Goal: Information Seeking & Learning: Learn about a topic

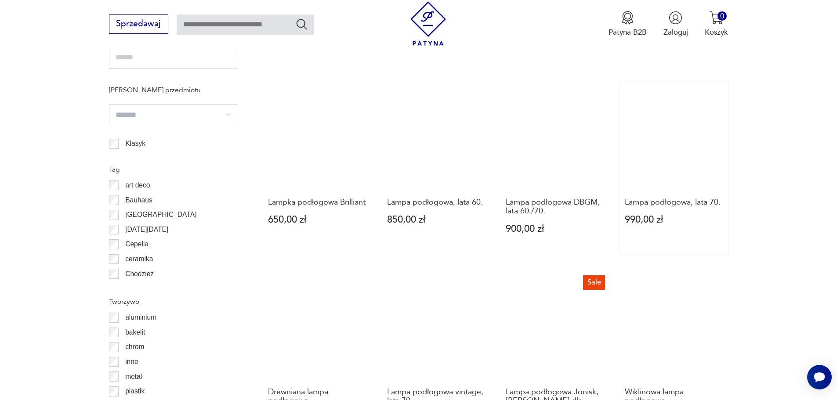
scroll to position [819, 0]
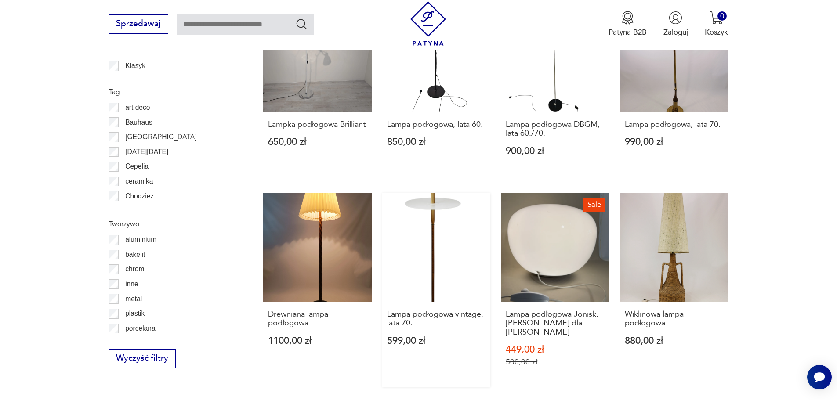
click at [453, 240] on link "Lampa podłogowa vintage, lata 70. 599,00 zł" at bounding box center [436, 290] width 108 height 194
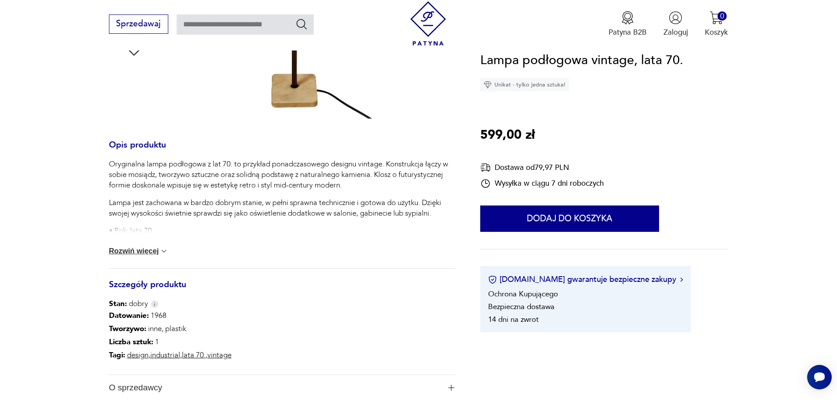
scroll to position [395, 0]
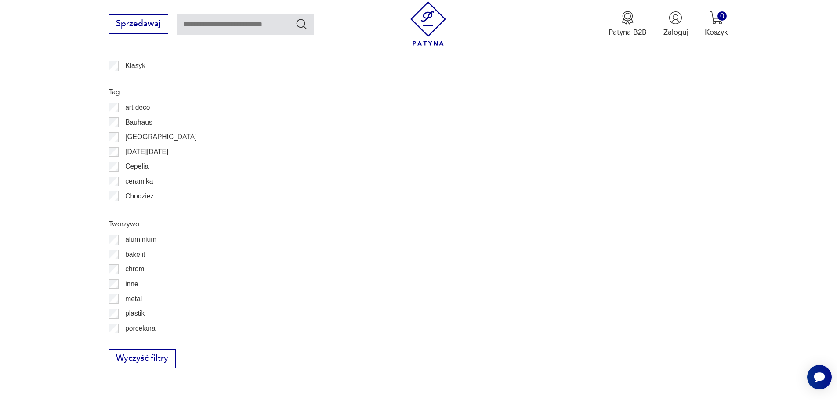
scroll to position [916, 0]
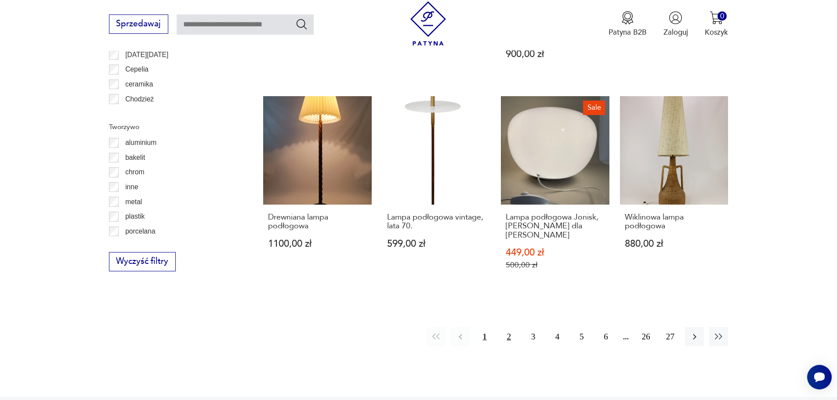
click at [511, 328] on button "2" at bounding box center [508, 336] width 19 height 19
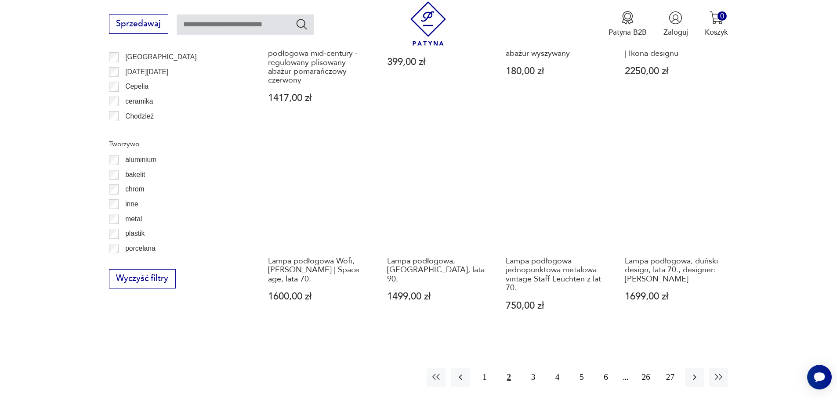
scroll to position [920, 0]
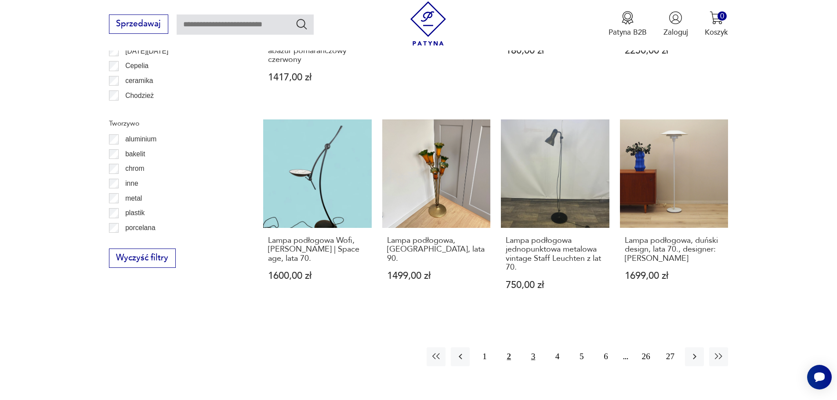
click at [532, 358] on button "3" at bounding box center [533, 356] width 19 height 19
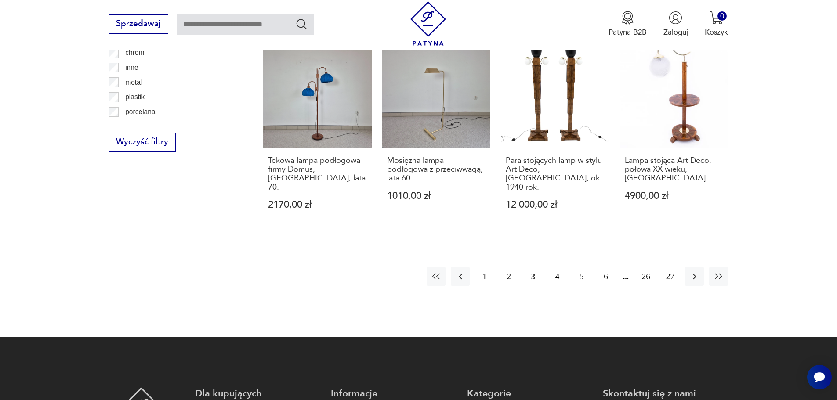
scroll to position [1051, 0]
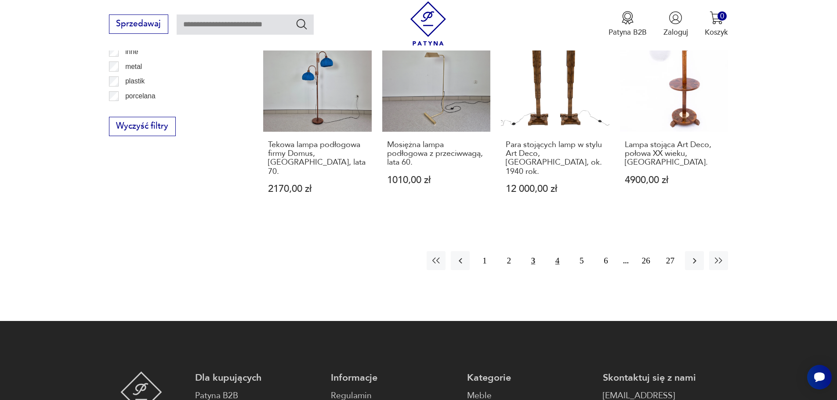
click at [562, 251] on button "4" at bounding box center [557, 260] width 19 height 19
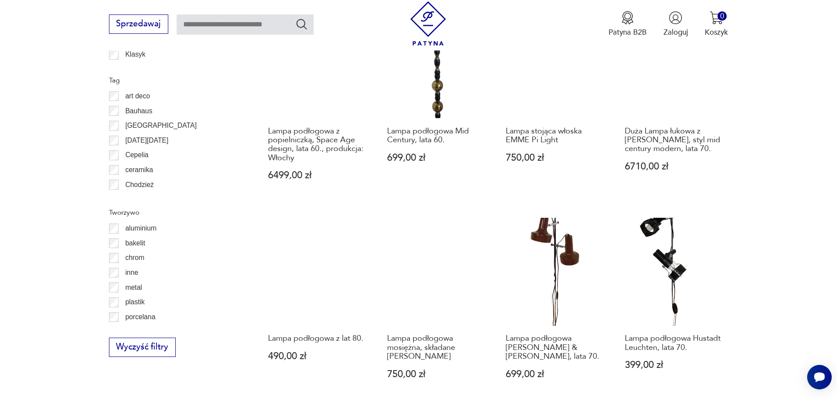
scroll to position [876, 0]
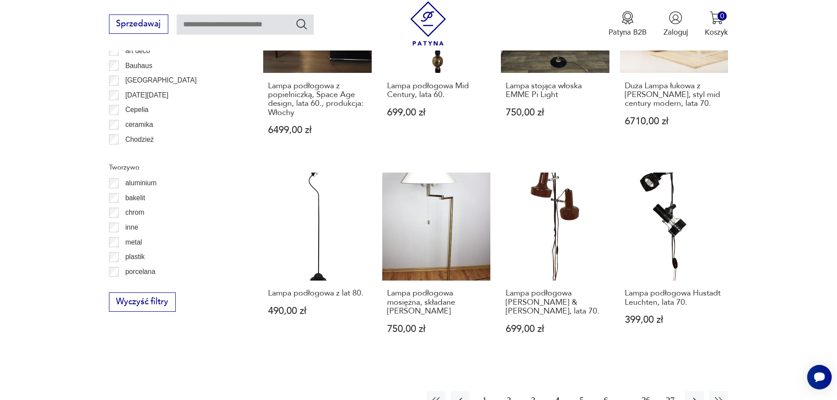
click at [578, 391] on button "5" at bounding box center [581, 400] width 19 height 19
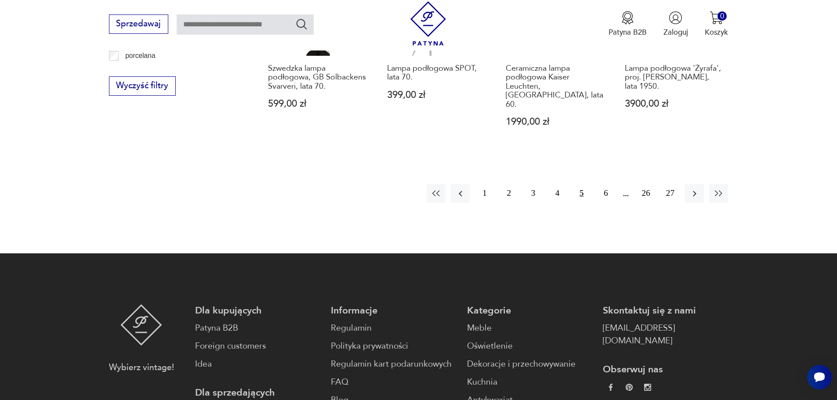
scroll to position [1095, 0]
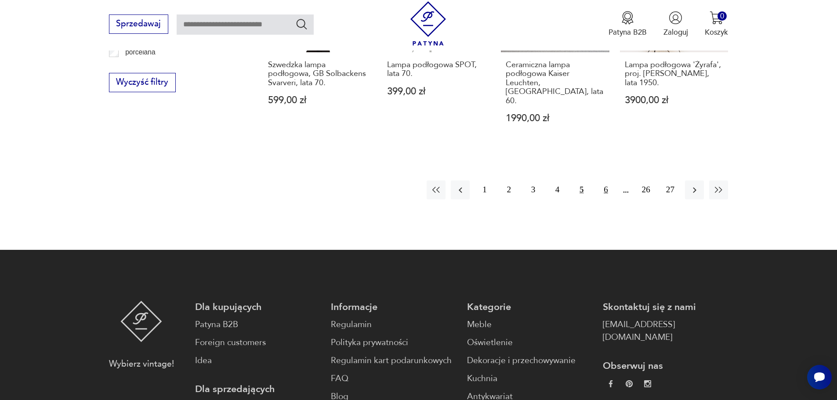
click at [608, 181] on button "6" at bounding box center [605, 190] width 19 height 19
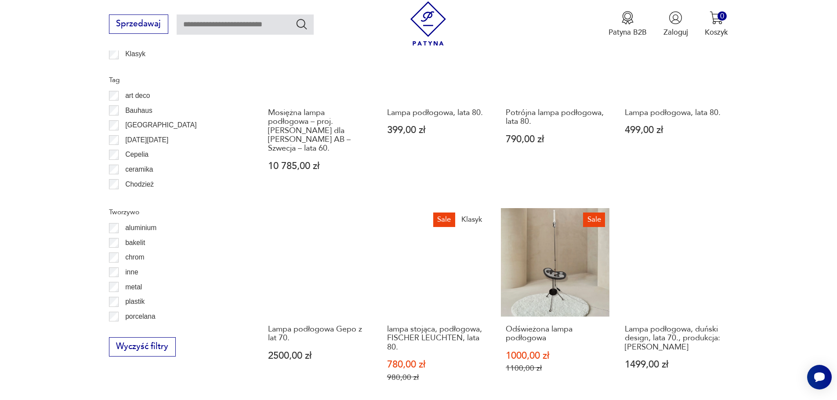
scroll to position [920, 0]
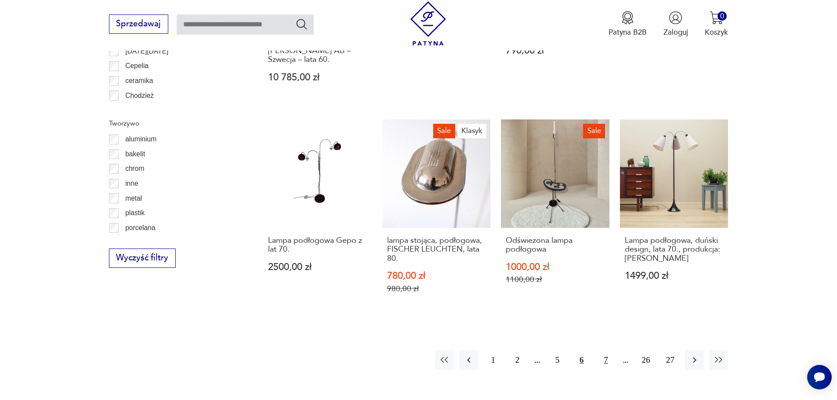
click at [605, 362] on button "7" at bounding box center [605, 359] width 19 height 19
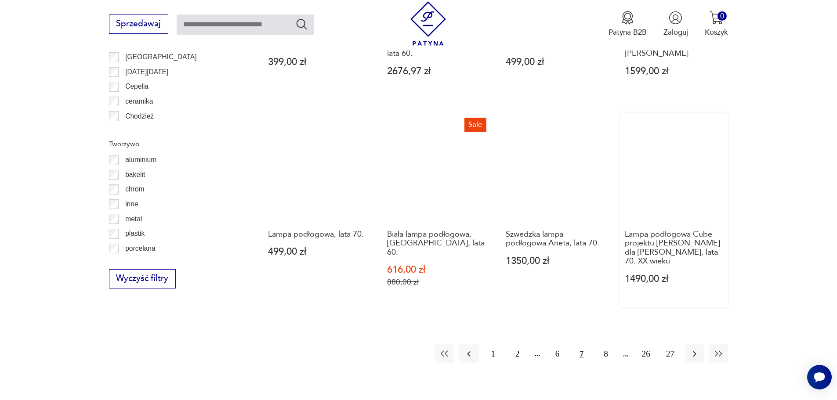
scroll to position [920, 0]
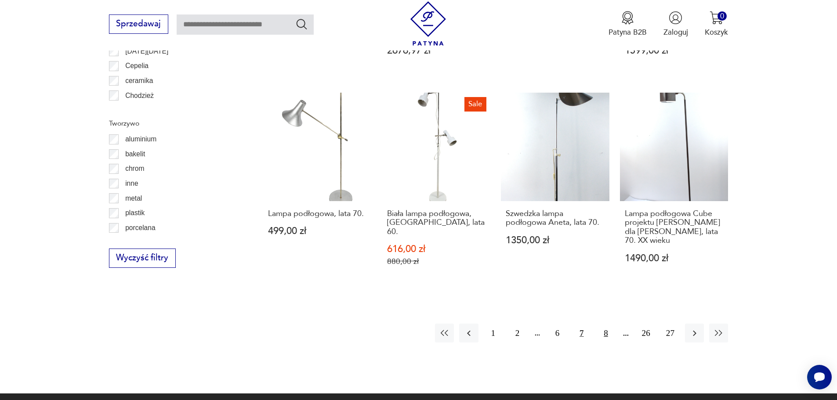
click at [603, 328] on button "8" at bounding box center [605, 333] width 19 height 19
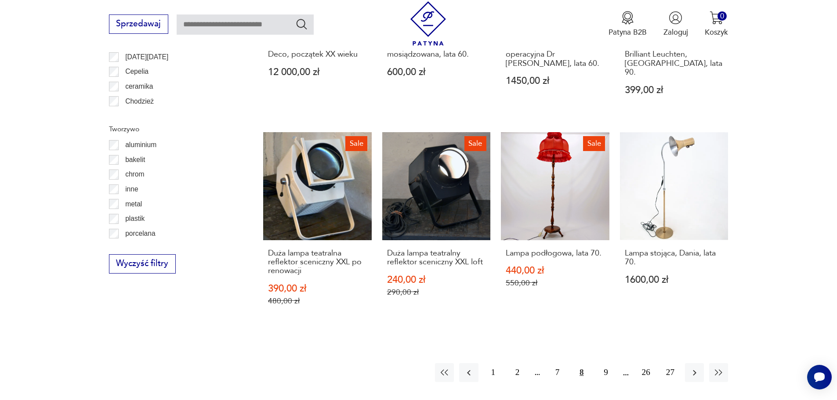
scroll to position [964, 0]
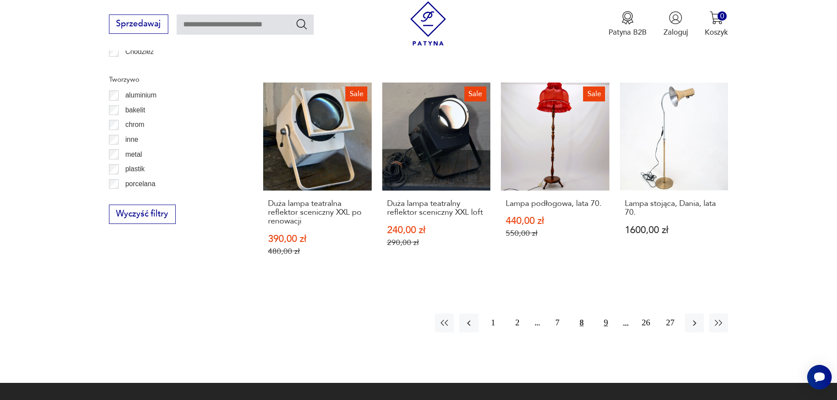
click at [603, 314] on button "9" at bounding box center [605, 323] width 19 height 19
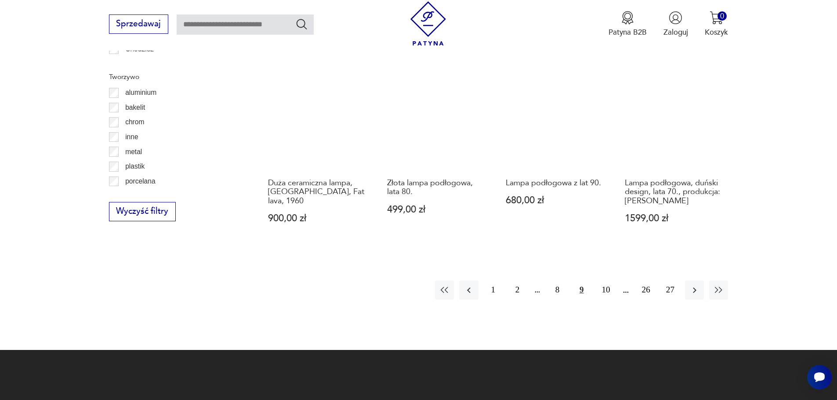
scroll to position [1008, 0]
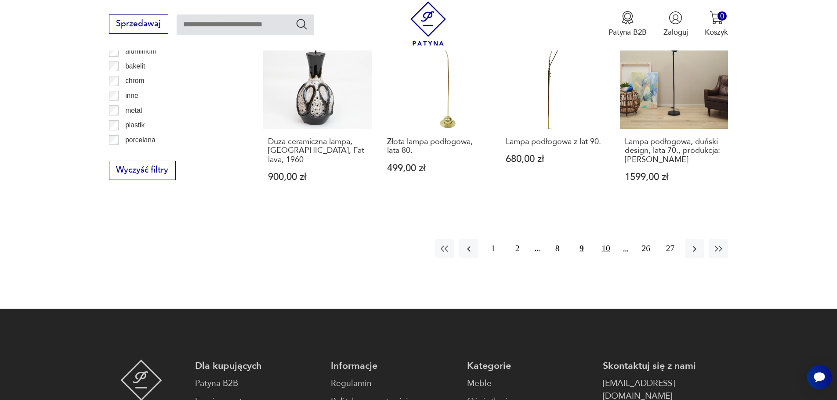
click at [604, 241] on button "10" at bounding box center [605, 248] width 19 height 19
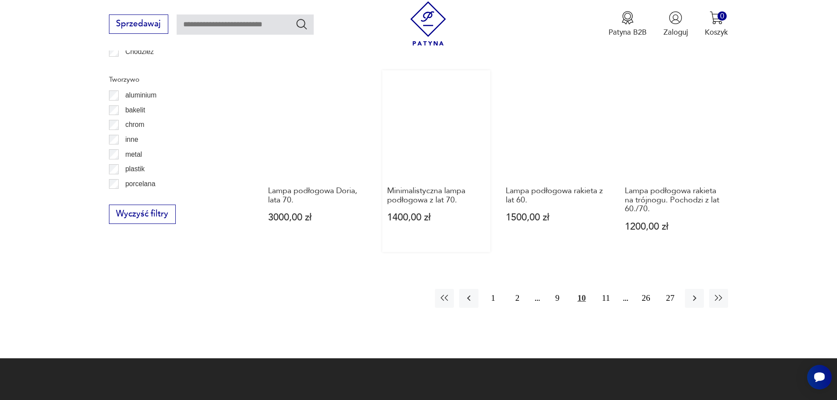
scroll to position [920, 0]
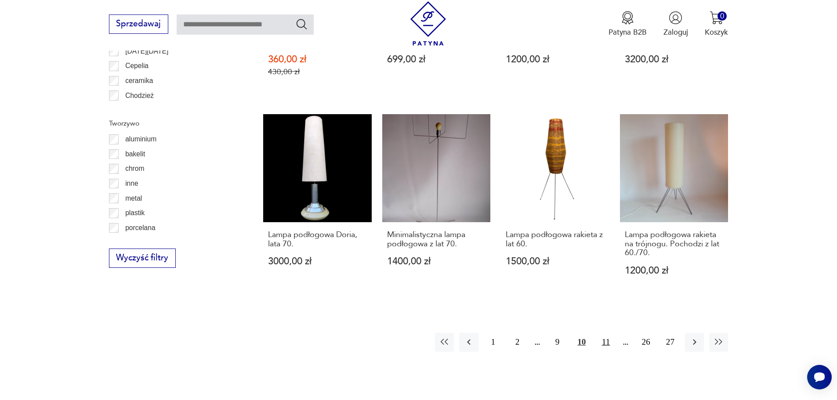
click at [609, 336] on button "11" at bounding box center [605, 342] width 19 height 19
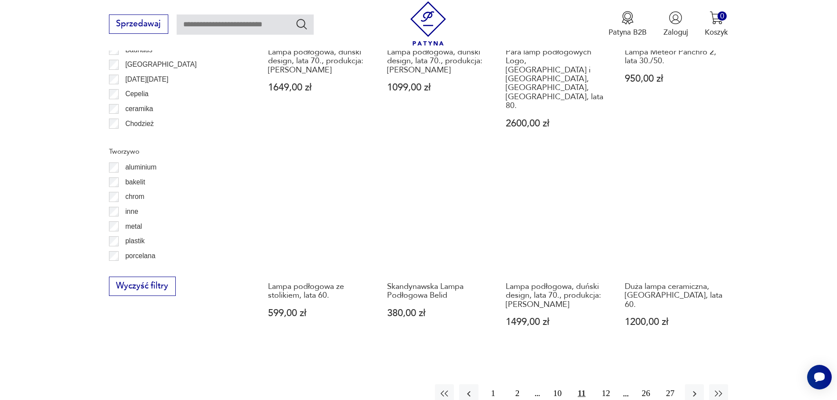
scroll to position [920, 0]
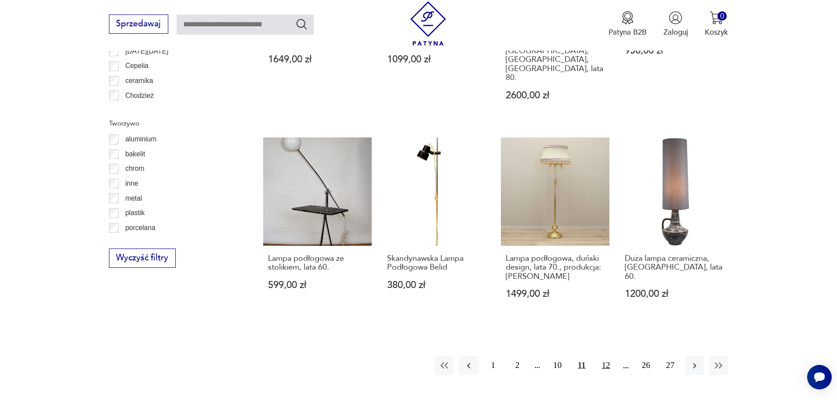
click at [603, 356] on button "12" at bounding box center [605, 365] width 19 height 19
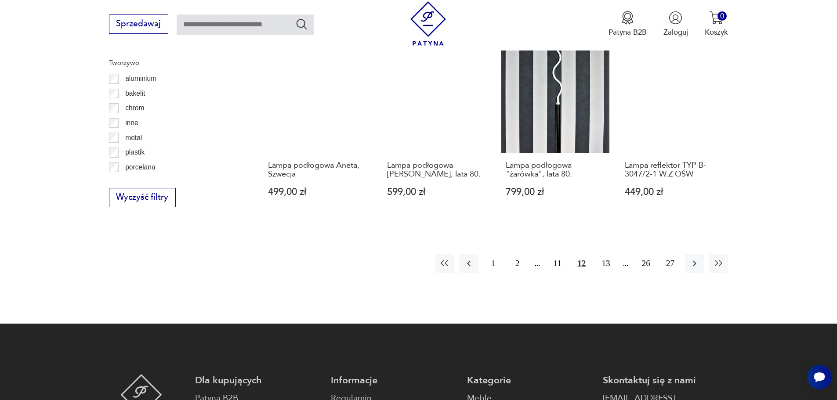
scroll to position [1008, 0]
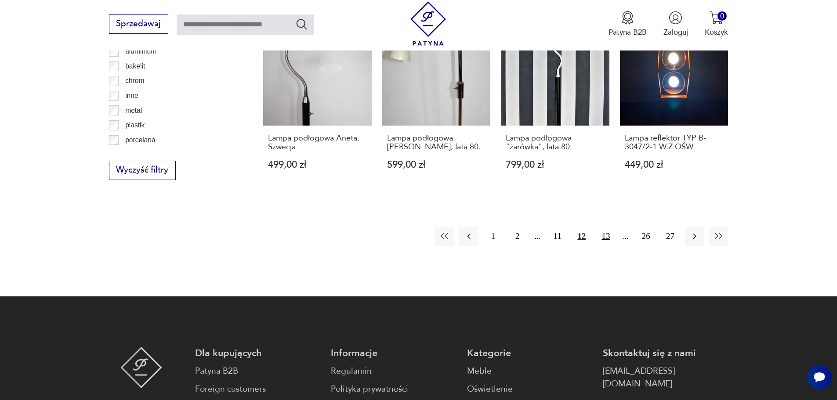
click at [607, 228] on button "13" at bounding box center [605, 236] width 19 height 19
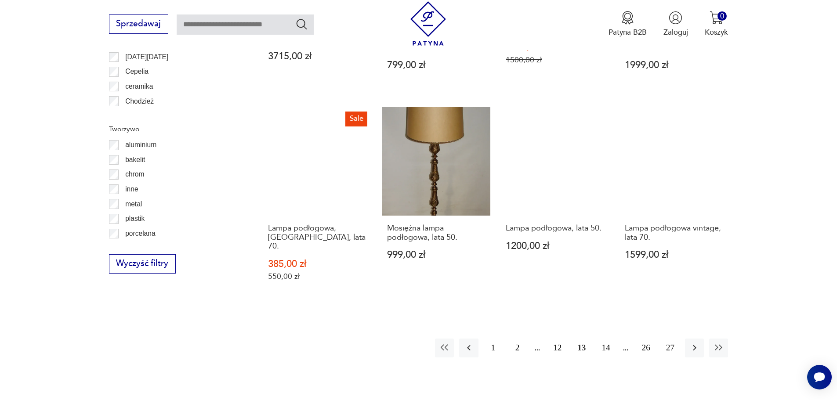
scroll to position [964, 0]
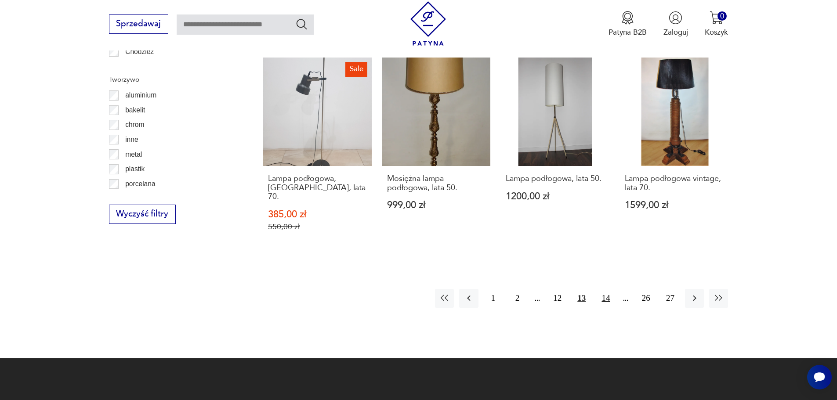
click at [605, 289] on button "14" at bounding box center [605, 298] width 19 height 19
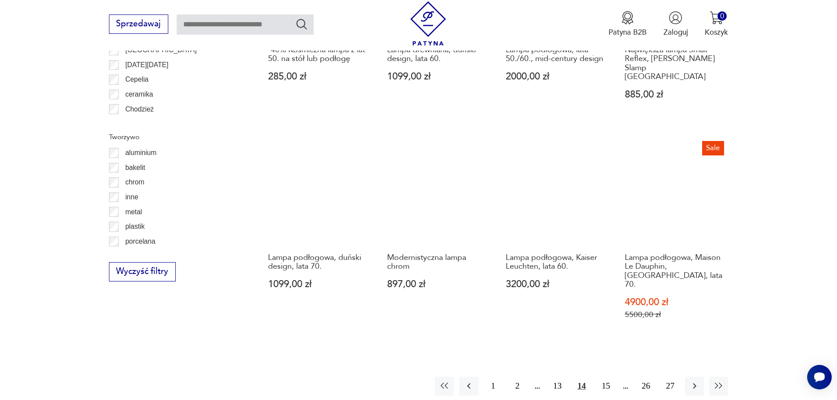
scroll to position [964, 0]
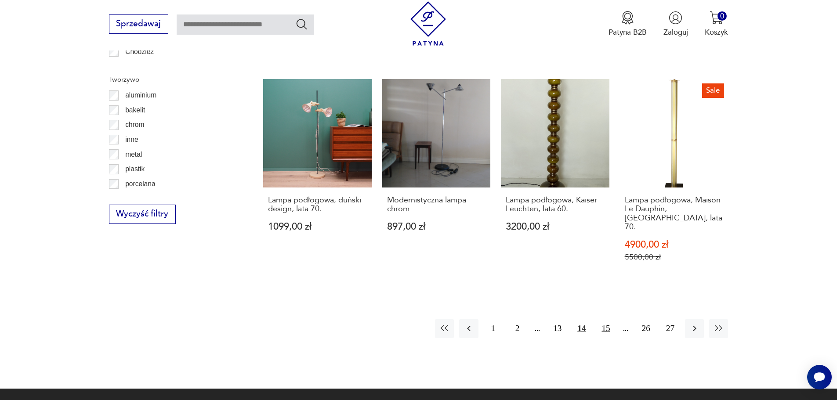
click at [611, 319] on button "15" at bounding box center [605, 328] width 19 height 19
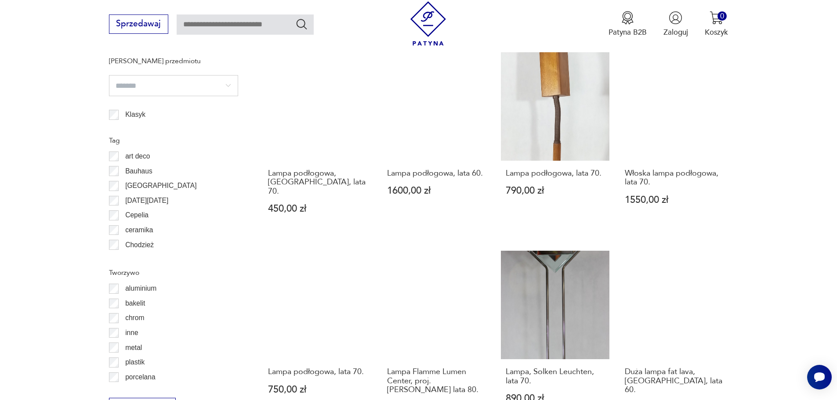
scroll to position [832, 0]
